Goal: Task Accomplishment & Management: Manage account settings

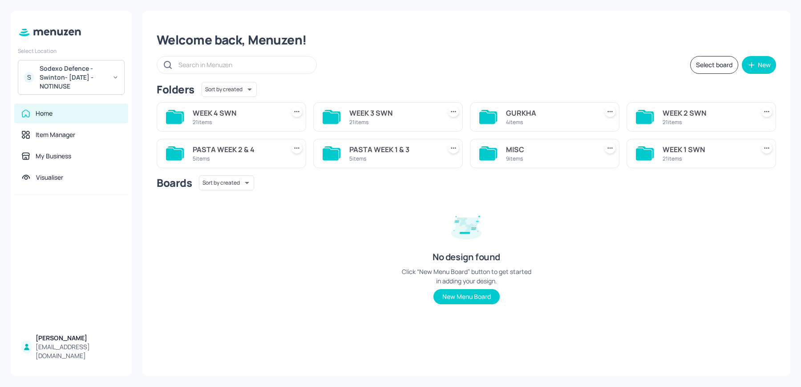
click at [77, 77] on div "Sodexo Defence - Swinton- [DATE] - NOTINUSE" at bounding box center [73, 77] width 67 height 27
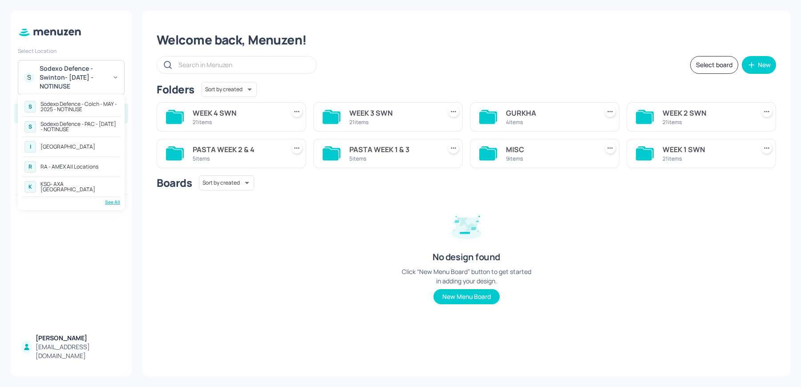
click at [117, 202] on div "See All" at bounding box center [71, 202] width 98 height 7
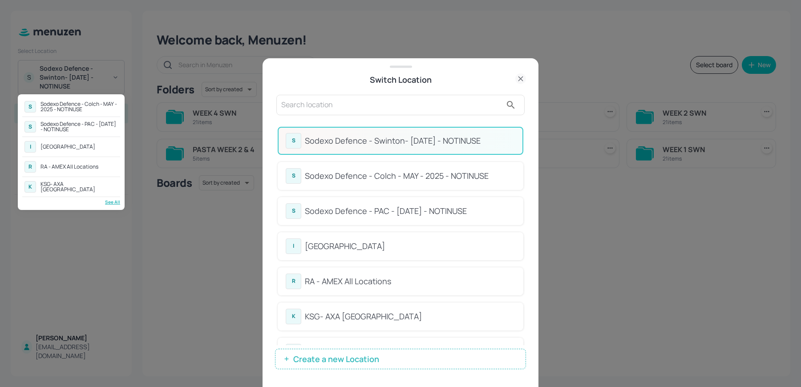
click at [330, 110] on div at bounding box center [400, 193] width 801 height 387
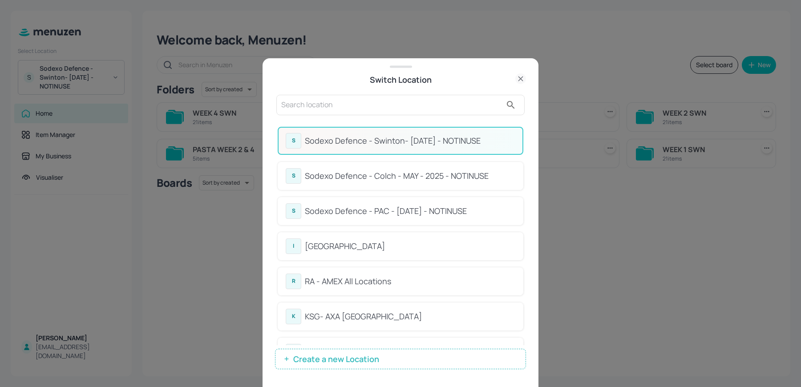
click at [319, 105] on input "text" at bounding box center [391, 105] width 221 height 14
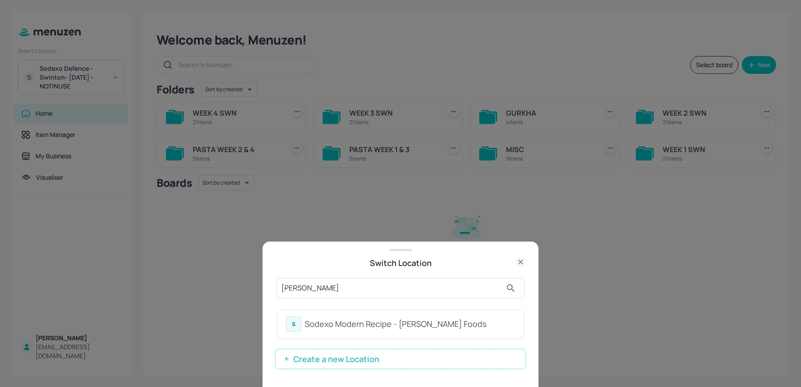
type input "[PERSON_NAME]"
click at [307, 323] on div "Sodexo Modern Recipe - [PERSON_NAME] Foods" at bounding box center [410, 324] width 210 height 12
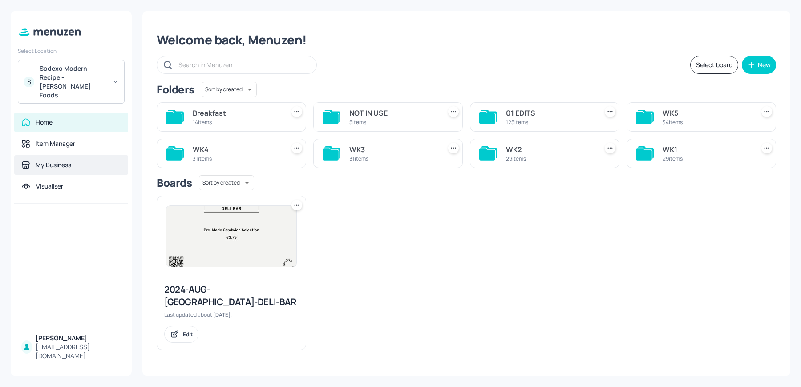
click at [60, 161] on div "My Business" at bounding box center [54, 165] width 36 height 9
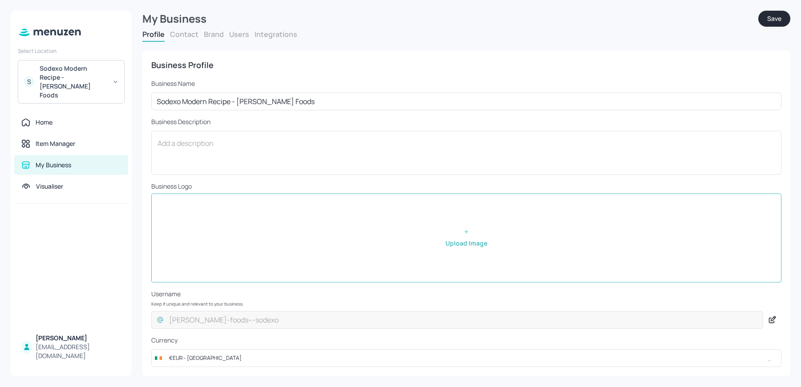
click at [240, 36] on button "Users" at bounding box center [239, 34] width 20 height 10
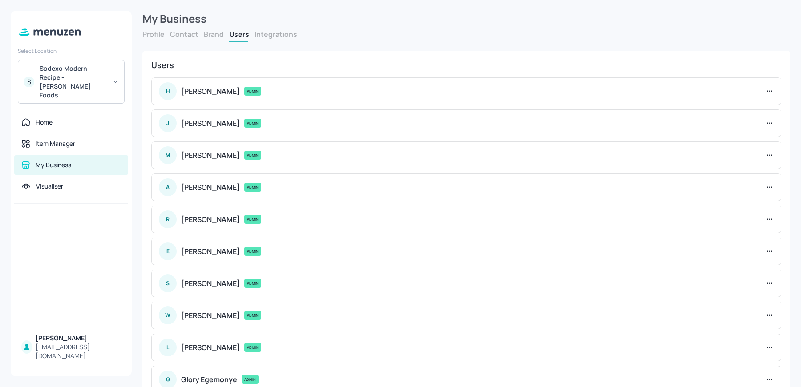
scroll to position [90, 0]
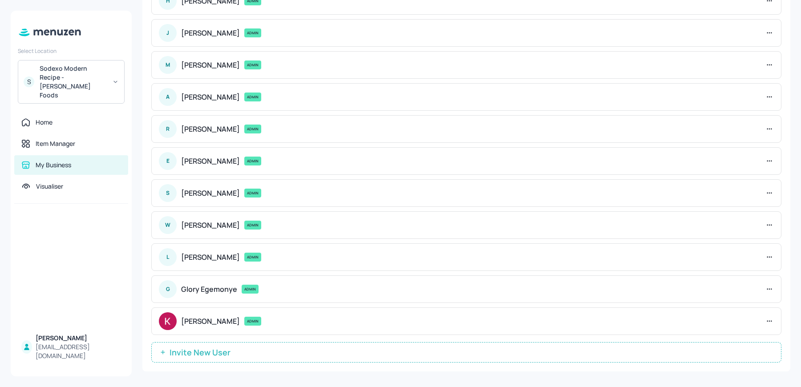
click at [214, 348] on span "Invite New User" at bounding box center [200, 352] width 70 height 9
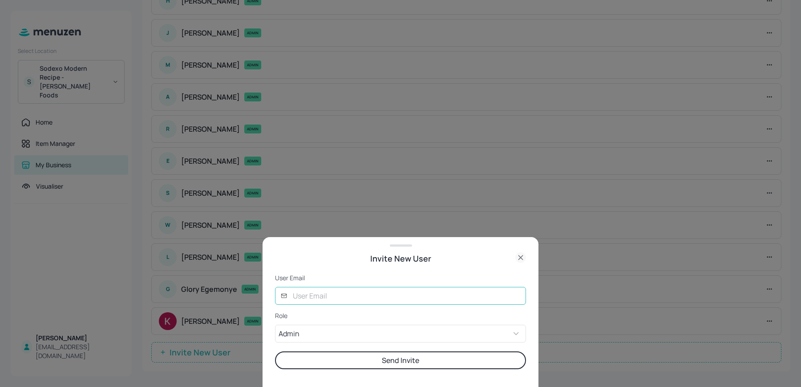
click at [320, 298] on input "text" at bounding box center [406, 296] width 239 height 18
type input "k"
type input "[PERSON_NAME][EMAIL_ADDRESS][DOMAIN_NAME]"
click at [370, 330] on body "Select Location S Sodexo Modern Recipe - [PERSON_NAME] Foods Home Item Manager …" at bounding box center [400, 193] width 801 height 387
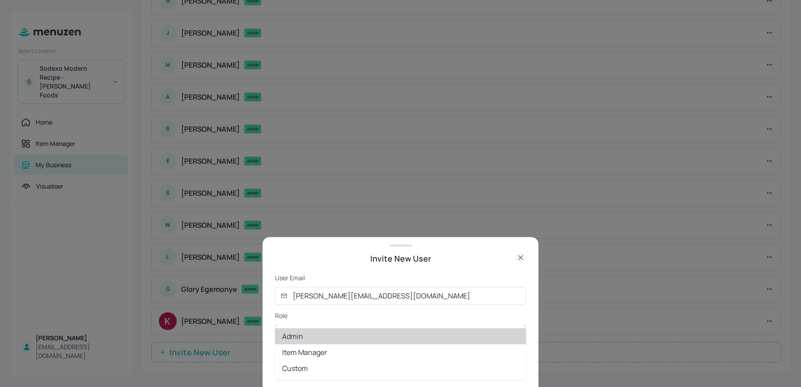
click at [376, 255] on div at bounding box center [400, 193] width 801 height 387
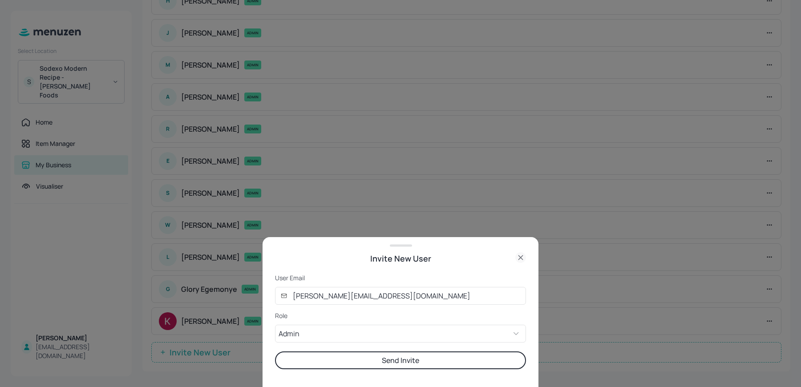
click at [332, 363] on button "Send Invite" at bounding box center [400, 361] width 251 height 18
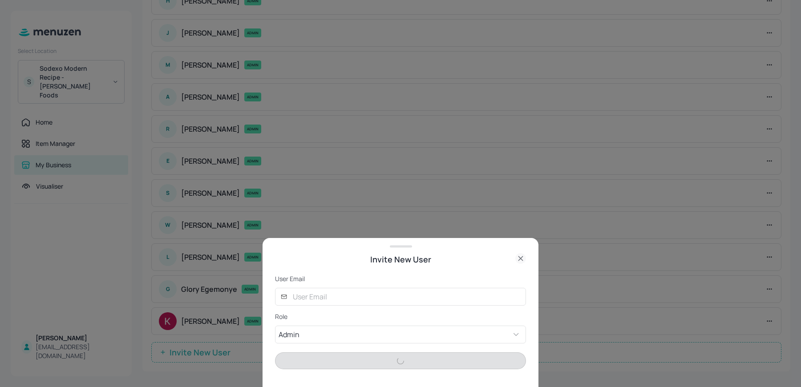
scroll to position [93, 0]
